Goal: Task Accomplishment & Management: Use online tool/utility

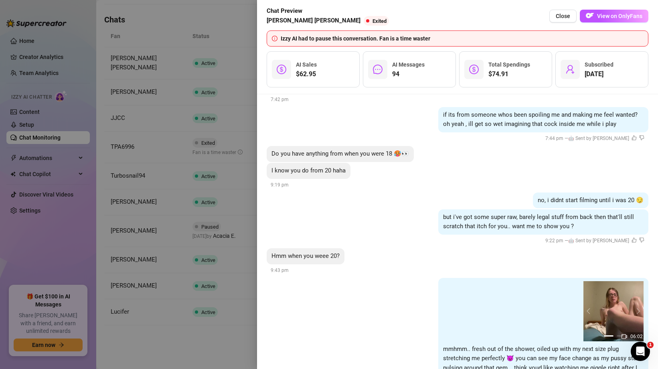
scroll to position [10118, 0]
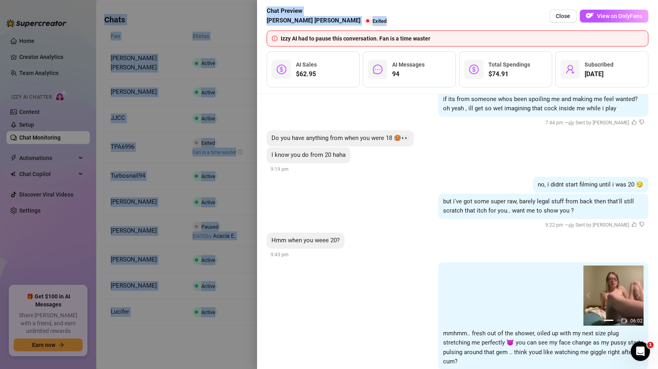
drag, startPoint x: 433, startPoint y: 24, endPoint x: 438, endPoint y: -3, distance: 27.3
click at [438, 0] on html "Home Creator Analytics Team Analytics Izzy AI Chatter Content Setup Chat Monito…" at bounding box center [329, 184] width 658 height 369
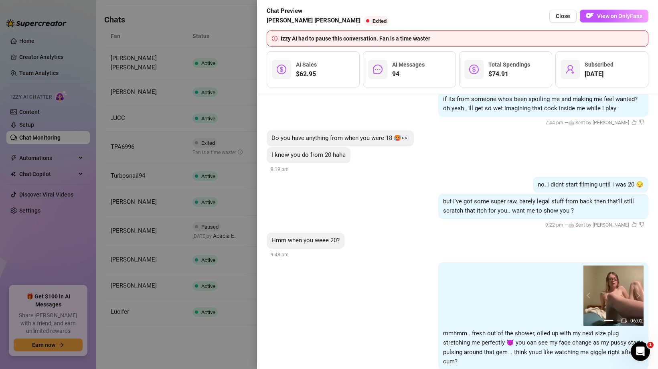
click at [422, 194] on div "but i've got some super raw, barely legal stuff from back then that'll still sc…" at bounding box center [458, 212] width 382 height 36
click at [558, 15] on span "Close" at bounding box center [562, 16] width 14 height 6
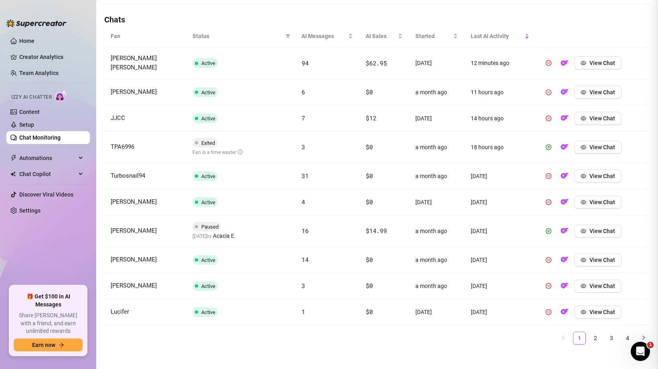
scroll to position [0, 0]
click at [594, 224] on button "View Chat" at bounding box center [597, 230] width 47 height 13
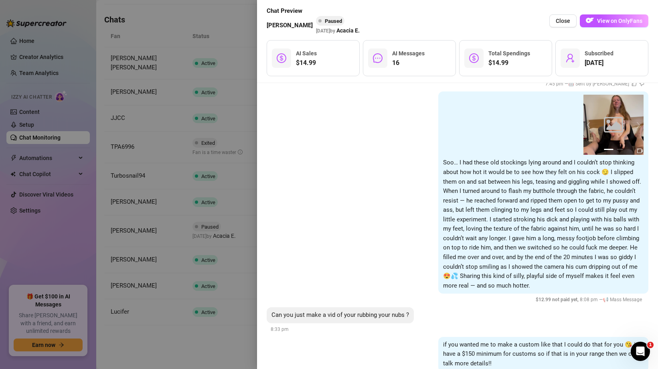
scroll to position [2054, 0]
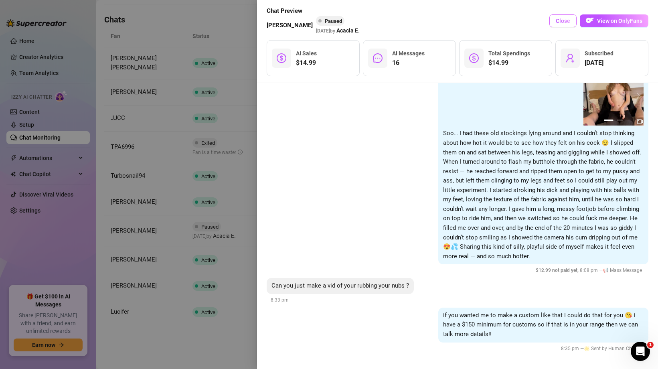
click at [567, 20] on span "Close" at bounding box center [562, 21] width 14 height 6
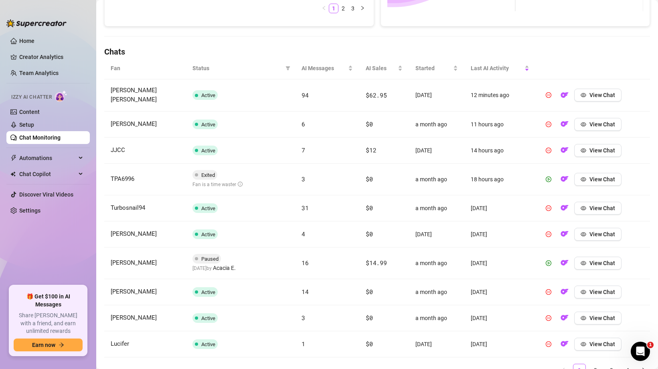
scroll to position [242, 0]
click at [605, 176] on span "View Chat" at bounding box center [602, 179] width 26 height 6
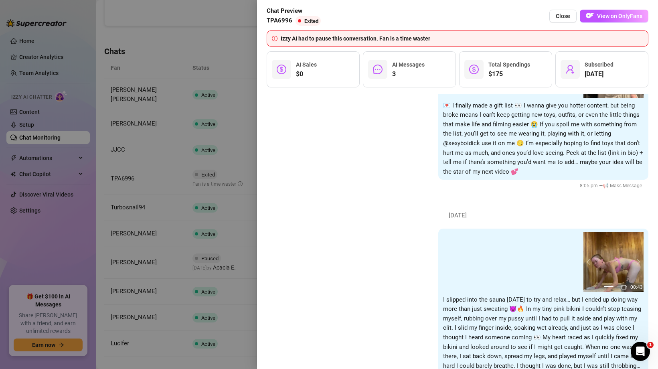
scroll to position [448, 0]
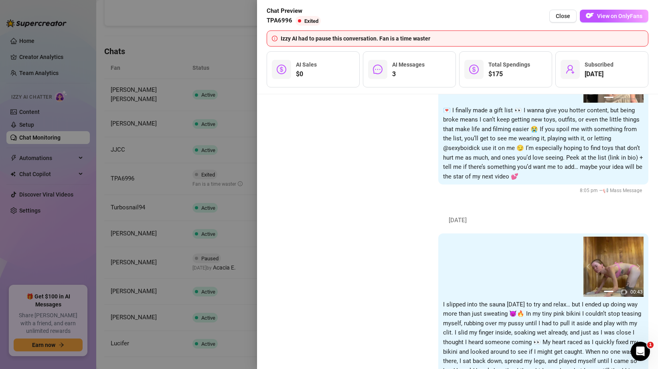
click at [501, 70] on span "$175" at bounding box center [509, 74] width 42 height 10
click at [471, 69] on icon "dollar" at bounding box center [474, 70] width 10 height 10
click at [519, 63] on span "Total Spendings" at bounding box center [509, 64] width 42 height 6
click at [537, 71] on div "$175 Total Spendings" at bounding box center [505, 69] width 93 height 36
click at [277, 23] on span "TPA6996" at bounding box center [280, 21] width 26 height 10
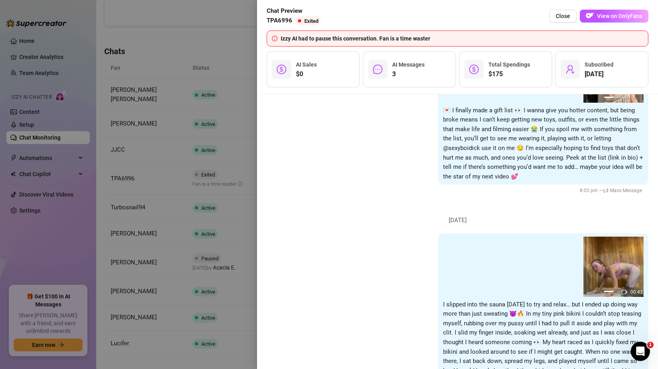
click at [285, 40] on div "Izzy AI had to pause this conversation. Fan is a time waster" at bounding box center [462, 38] width 362 height 9
click at [632, 18] on span "View on OnlyFans" at bounding box center [619, 16] width 45 height 6
click at [224, 36] on div at bounding box center [329, 184] width 658 height 369
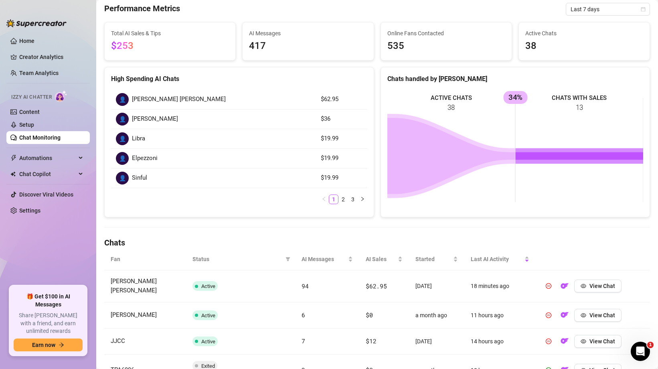
scroll to position [69, 0]
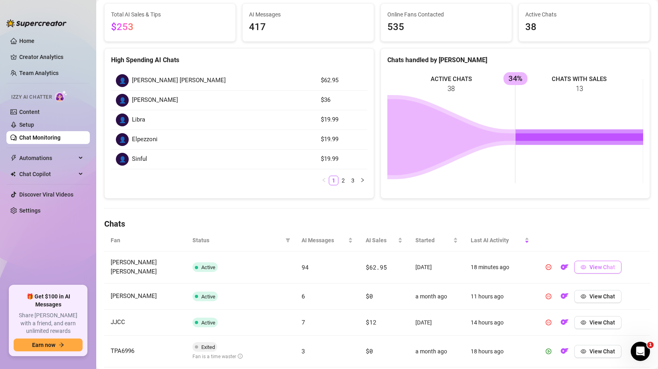
click at [589, 267] on span "View Chat" at bounding box center [602, 267] width 26 height 6
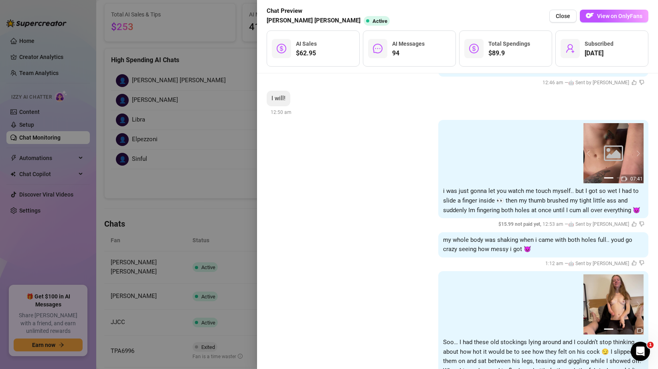
scroll to position [3945, 0]
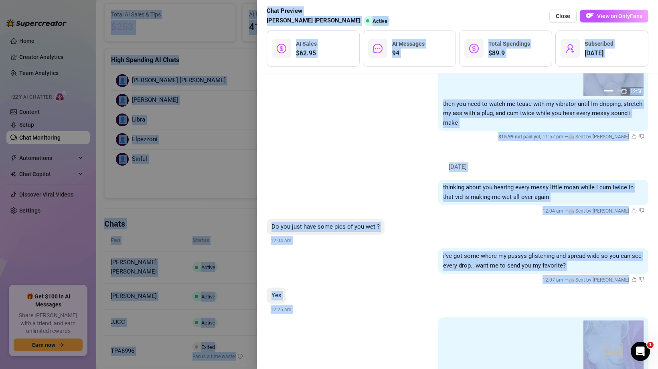
drag, startPoint x: 482, startPoint y: 241, endPoint x: 625, endPoint y: -50, distance: 324.1
click at [625, 0] on html "Home Creator Analytics Team Analytics Izzy AI Chatter Content Setup Chat Monito…" at bounding box center [329, 184] width 658 height 369
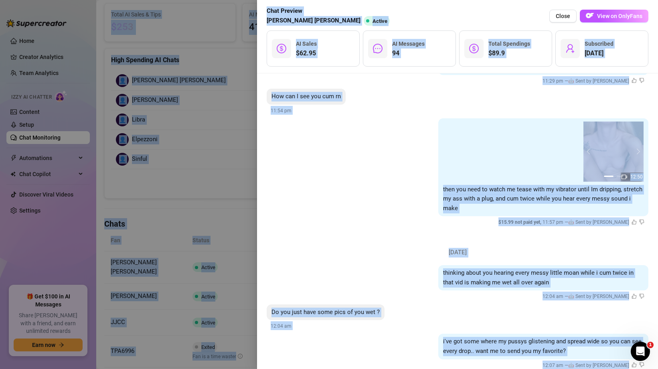
click at [375, 145] on div "00:09 12:50 00:09 12:50 00:09 1 2 then you need to watch me tease with my vibra…" at bounding box center [458, 172] width 382 height 109
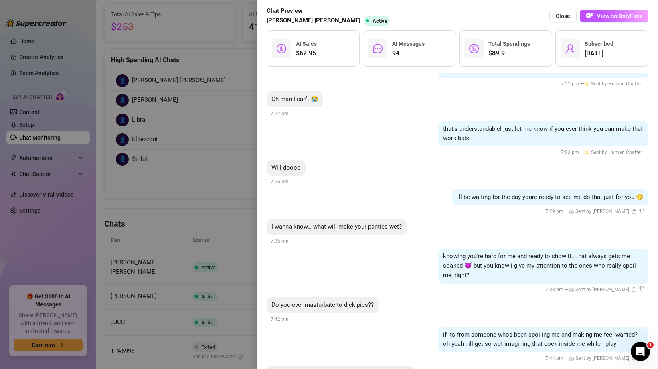
scroll to position [10097, 0]
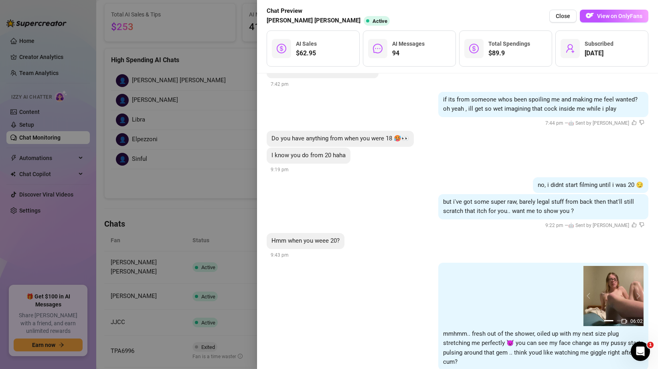
click at [162, 235] on div at bounding box center [329, 184] width 658 height 369
